Goal: Contribute content: Contribute content

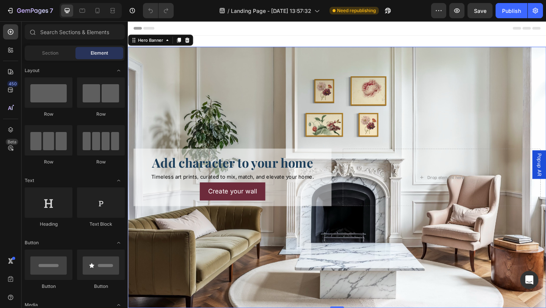
click at [178, 126] on div "Background Image" at bounding box center [355, 191] width 455 height 284
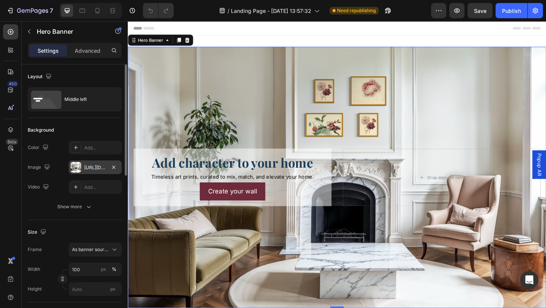
click at [99, 167] on div "[URL][DOMAIN_NAME]" at bounding box center [95, 167] width 22 height 7
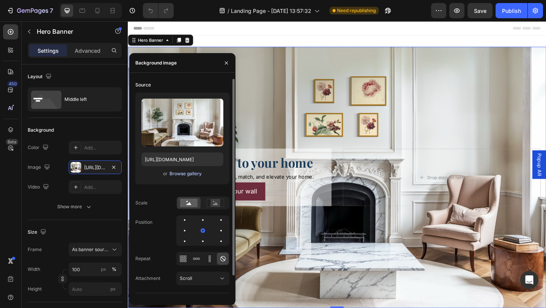
click at [186, 177] on div "Browse gallery" at bounding box center [186, 173] width 32 height 7
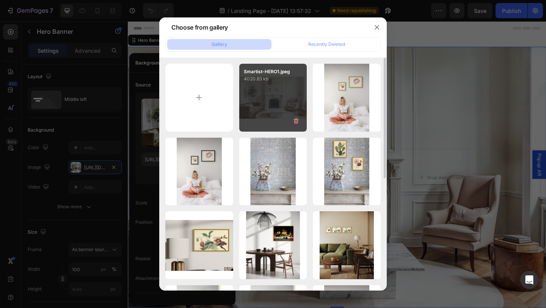
click at [257, 109] on div "Smartist-HERO1.jpeg 4020.83 kb" at bounding box center [273, 98] width 68 height 68
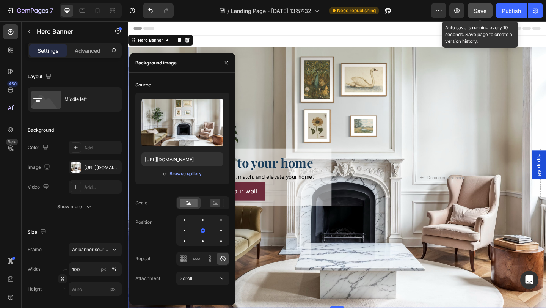
click at [485, 9] on span "Save" at bounding box center [480, 11] width 13 height 6
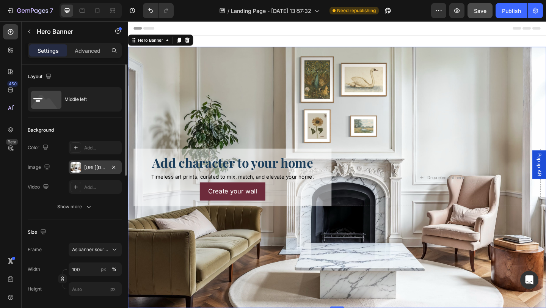
click at [92, 168] on div "[URL][DOMAIN_NAME]" at bounding box center [95, 167] width 22 height 7
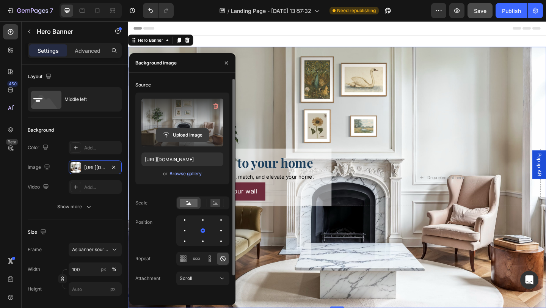
click at [190, 134] on input "file" at bounding box center [182, 135] width 52 height 13
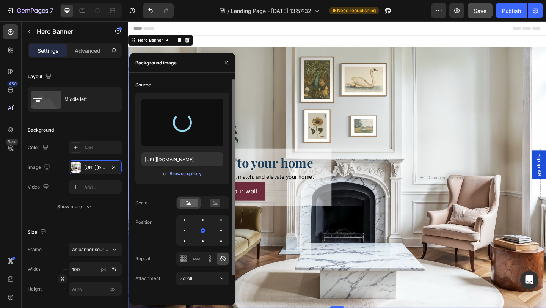
type input "[URL][DOMAIN_NAME]"
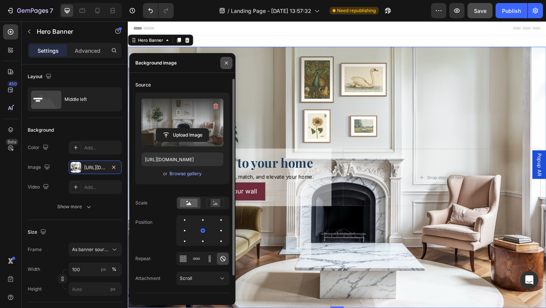
click at [226, 63] on icon "button" at bounding box center [226, 62] width 3 height 3
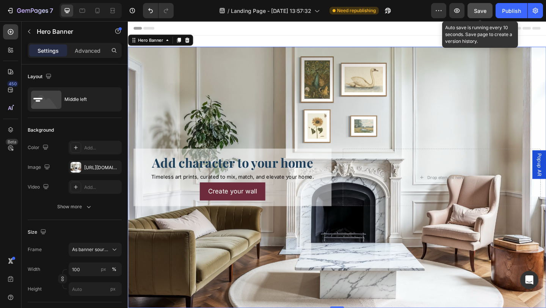
click at [484, 11] on span "Save" at bounding box center [480, 11] width 13 height 6
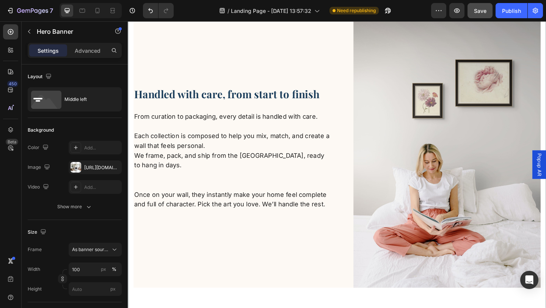
scroll to position [1328, 0]
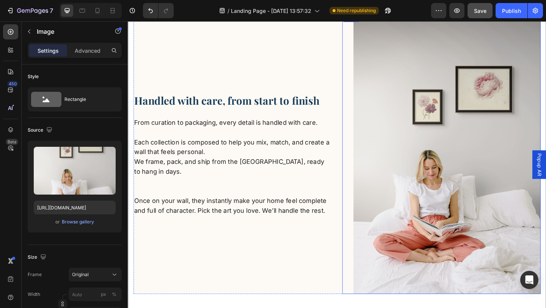
click at [514, 157] on img at bounding box center [475, 165] width 204 height 305
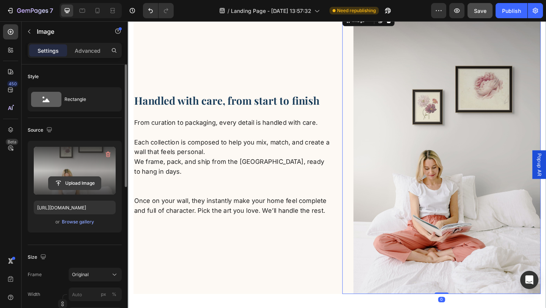
click at [92, 183] on input "file" at bounding box center [75, 183] width 52 height 13
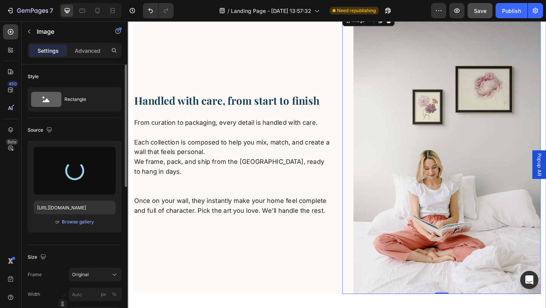
type input "[URL][DOMAIN_NAME]"
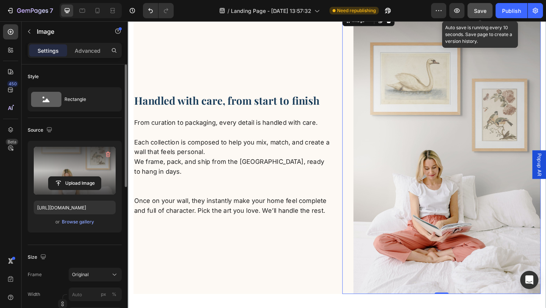
click at [485, 14] on div "Save" at bounding box center [480, 11] width 13 height 8
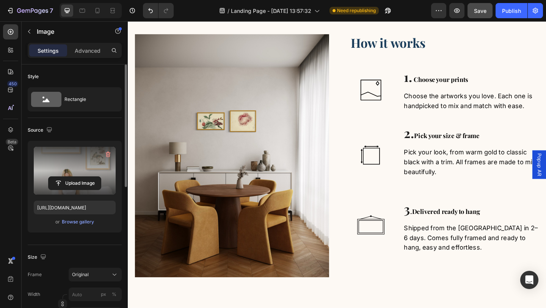
scroll to position [535, 0]
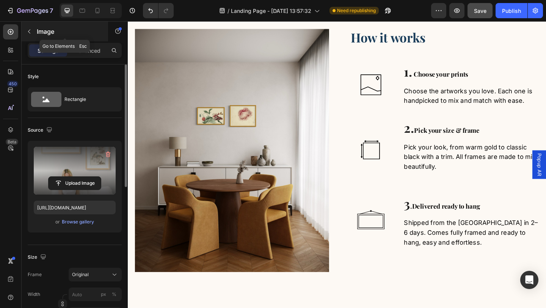
click at [28, 31] on icon "button" at bounding box center [29, 31] width 6 height 6
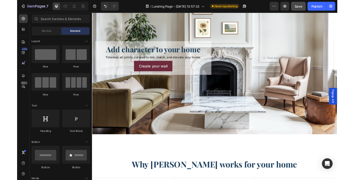
scroll to position [0, 0]
